Goal: Information Seeking & Learning: Learn about a topic

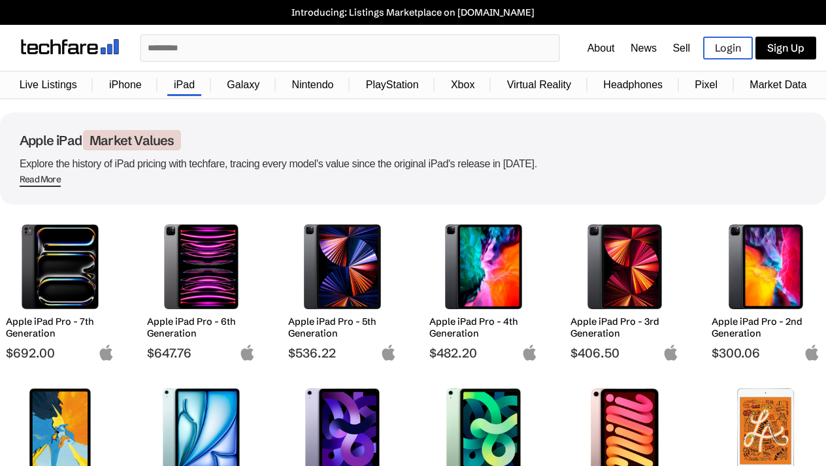
click at [236, 52] on input "text" at bounding box center [350, 47] width 418 height 25
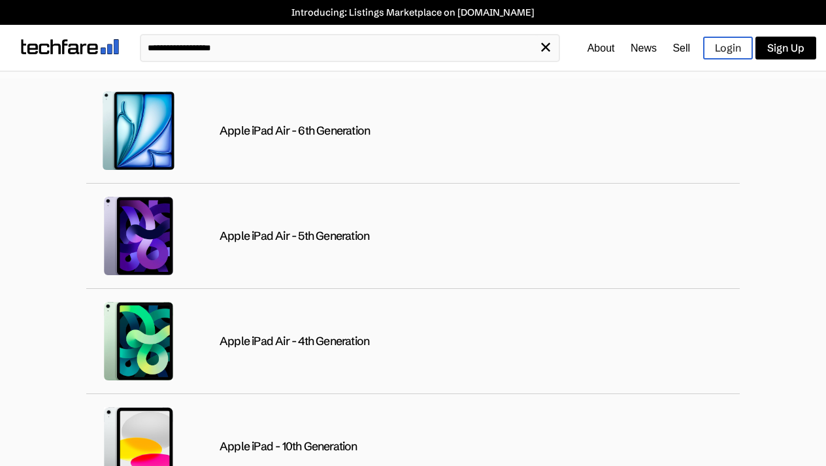
type input "**********"
drag, startPoint x: 252, startPoint y: 47, endPoint x: 118, endPoint y: 46, distance: 134.0
click at [118, 46] on div "**********" at bounding box center [413, 48] width 826 height 46
type input "**********"
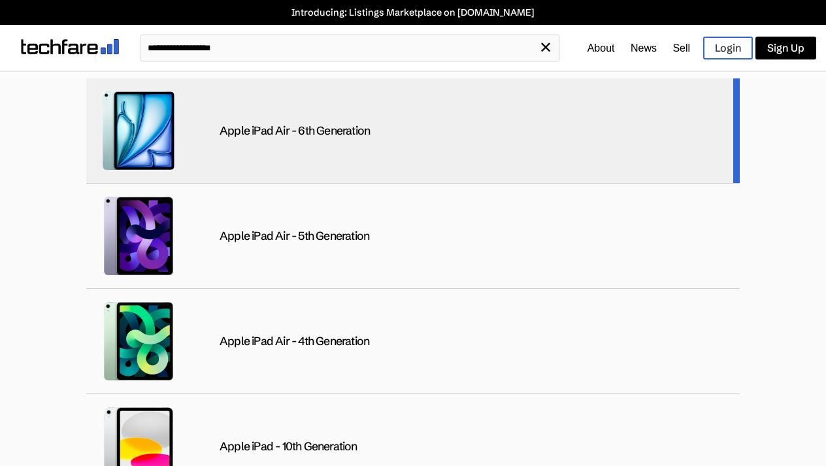
click at [280, 127] on div "Apple iPad Air - 6th Generation" at bounding box center [295, 131] width 150 height 15
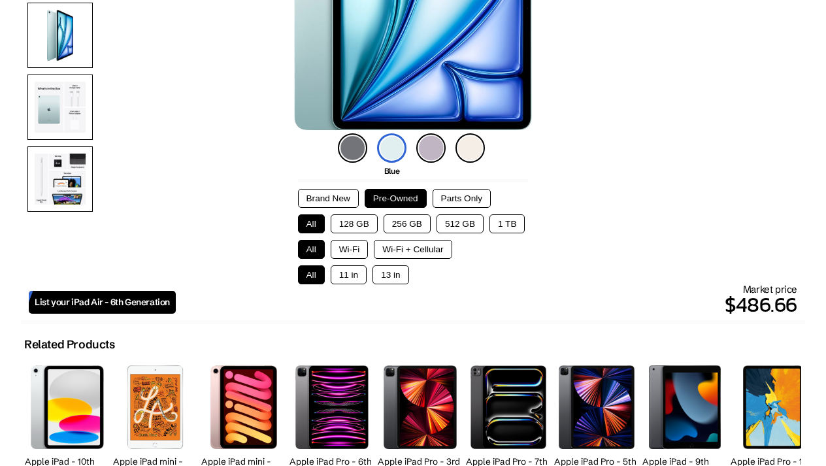
scroll to position [275, 0]
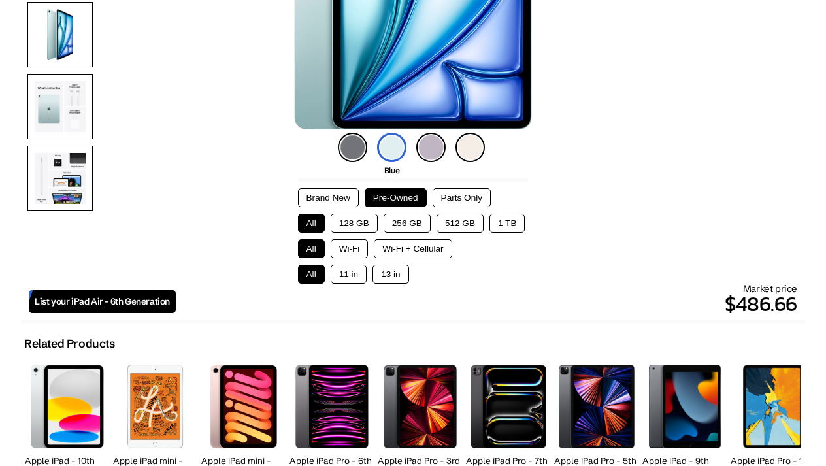
click at [399, 279] on button "13 in" at bounding box center [391, 274] width 36 height 19
click at [344, 254] on button "Wi-Fi" at bounding box center [350, 248] width 38 height 19
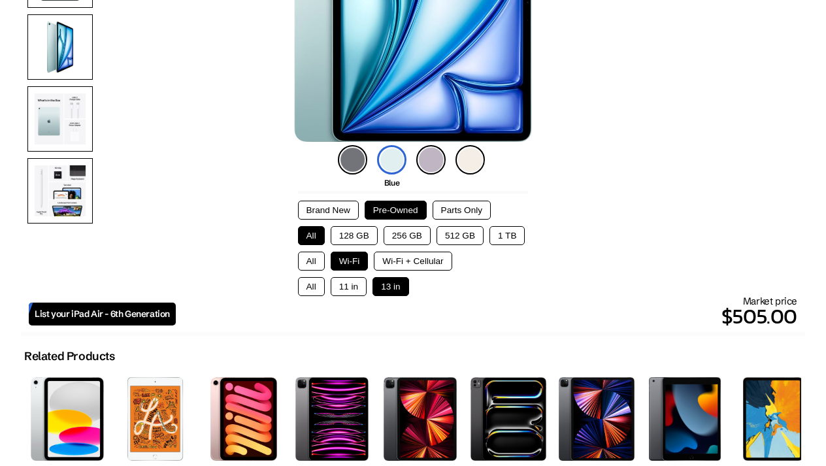
scroll to position [245, 0]
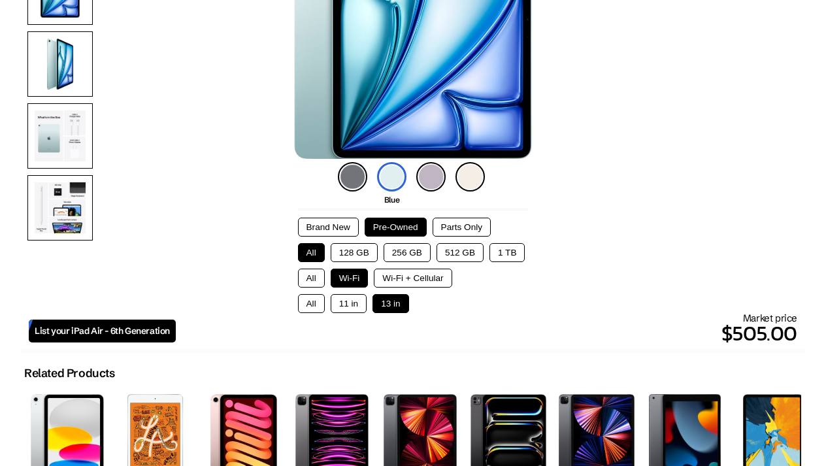
click at [366, 256] on button "128 GB" at bounding box center [354, 252] width 47 height 19
click at [350, 182] on img at bounding box center [352, 176] width 29 height 29
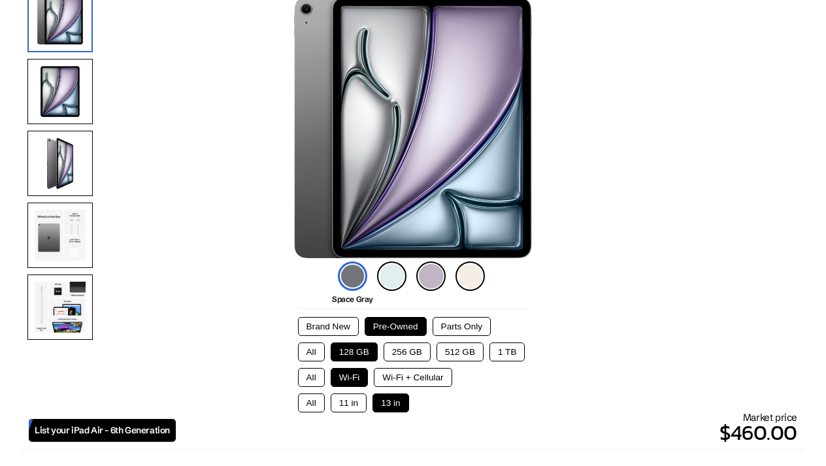
scroll to position [146, 0]
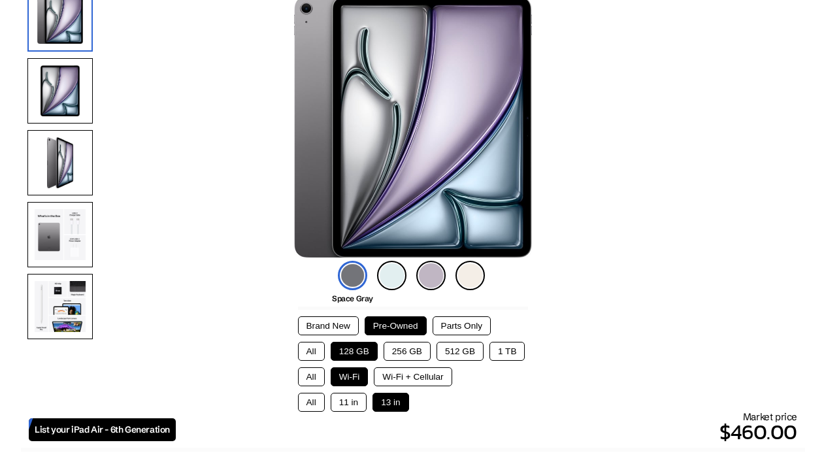
click at [62, 238] on img at bounding box center [59, 234] width 65 height 65
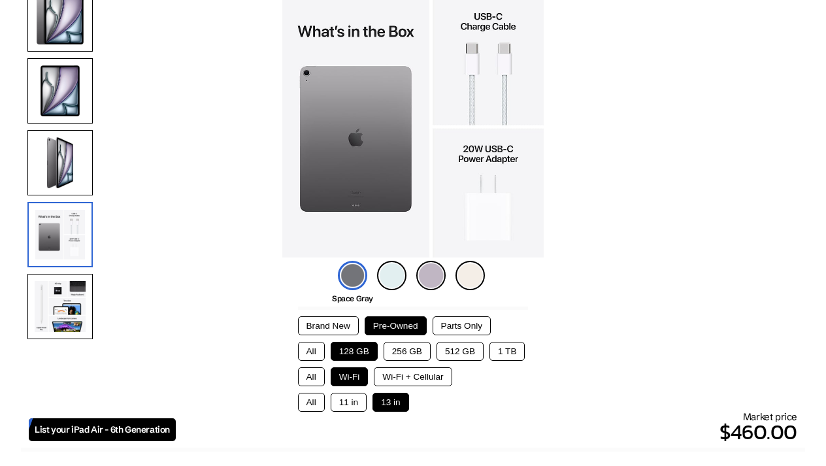
click at [57, 308] on img at bounding box center [59, 306] width 65 height 65
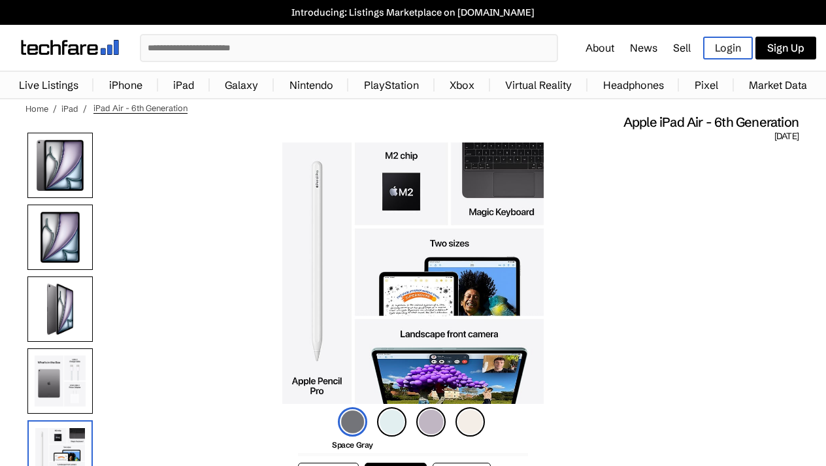
scroll to position [8, 0]
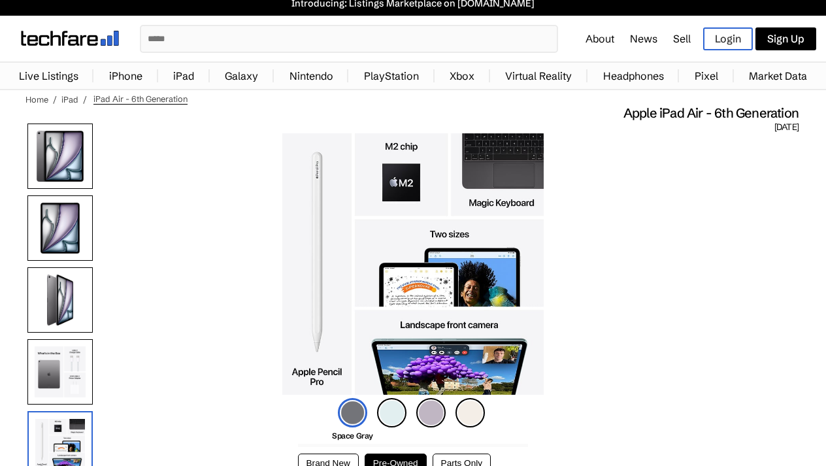
click at [527, 169] on img at bounding box center [412, 263] width 261 height 261
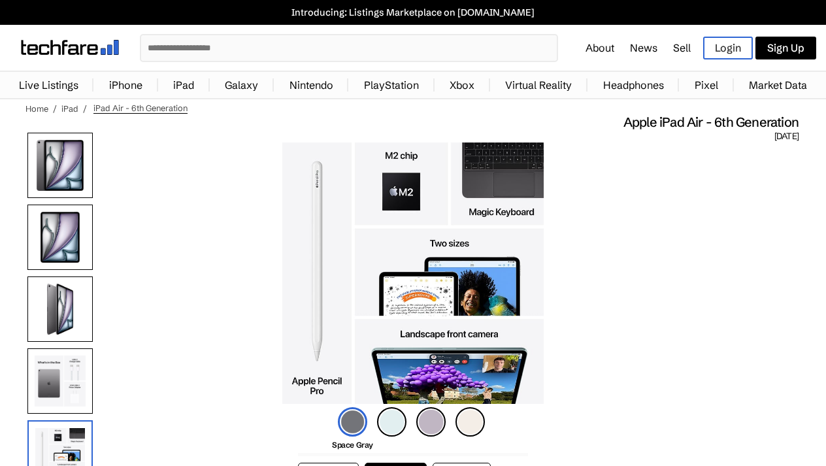
scroll to position [0, 0]
